Goal: Task Accomplishment & Management: Use online tool/utility

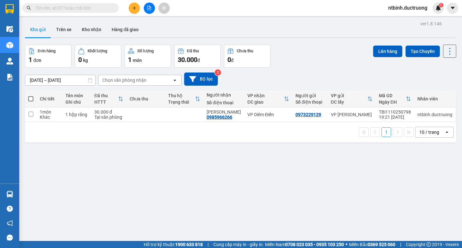
click at [148, 11] on button at bounding box center [149, 8] width 11 height 11
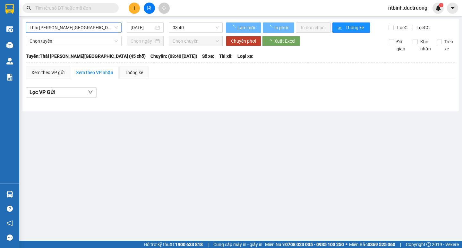
click at [66, 31] on span "Thái Thụy - Hà Nội (45 chỗ)" at bounding box center [73, 28] width 88 height 10
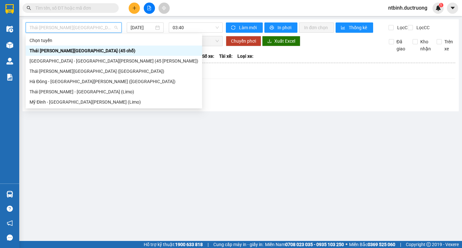
click at [56, 62] on div "Hà Nội - Thái Thụy (45 chỗ)" at bounding box center [113, 60] width 169 height 7
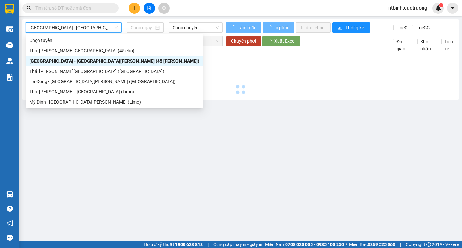
type input "12/10/2025"
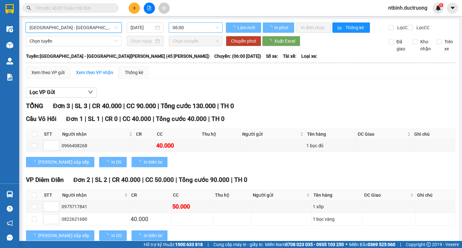
click at [185, 26] on span "06:00" at bounding box center [195, 28] width 46 height 10
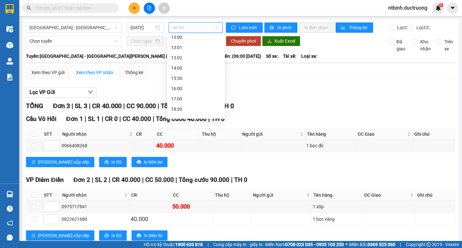
scroll to position [96, 0]
click at [183, 88] on div "16:00" at bounding box center [196, 87] width 50 height 7
